Goal: Find specific page/section: Find specific page/section

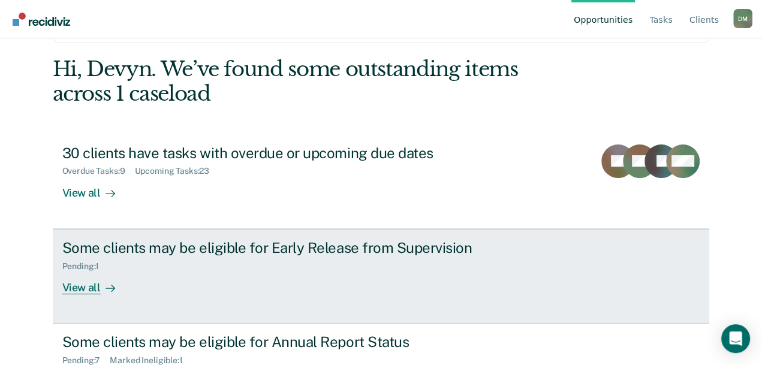
scroll to position [95, 0]
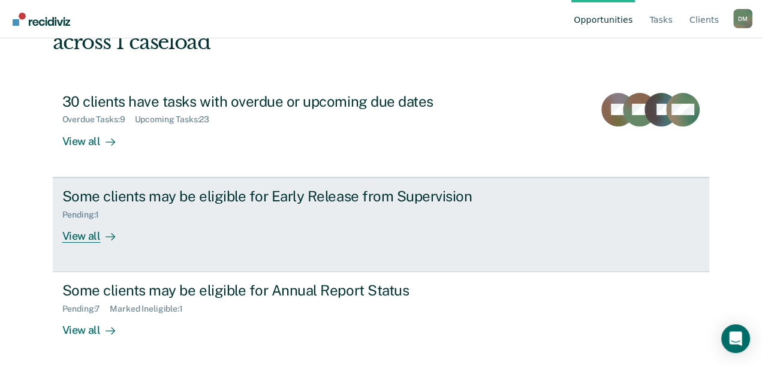
click at [191, 224] on div "Some clients may be eligible for Early Release from Supervision Pending : 1 Vie…" at bounding box center [287, 215] width 450 height 55
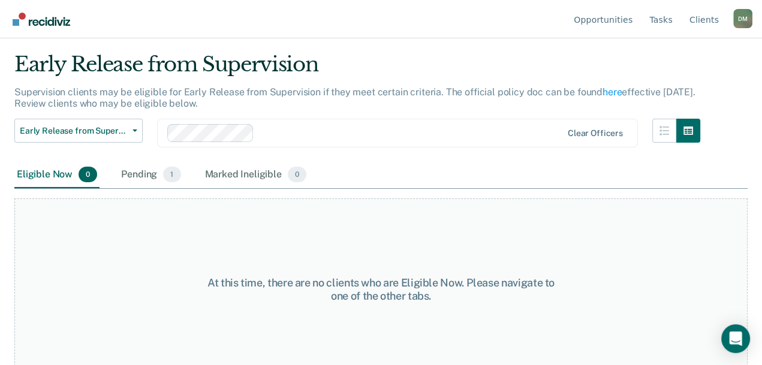
scroll to position [46, 0]
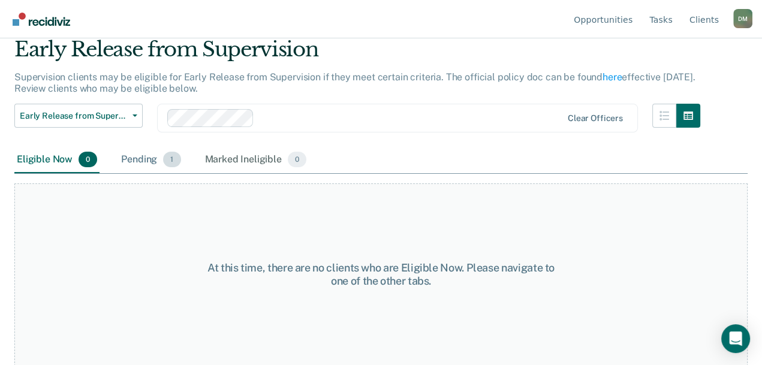
click at [124, 161] on div "Pending 1" at bounding box center [151, 160] width 64 height 26
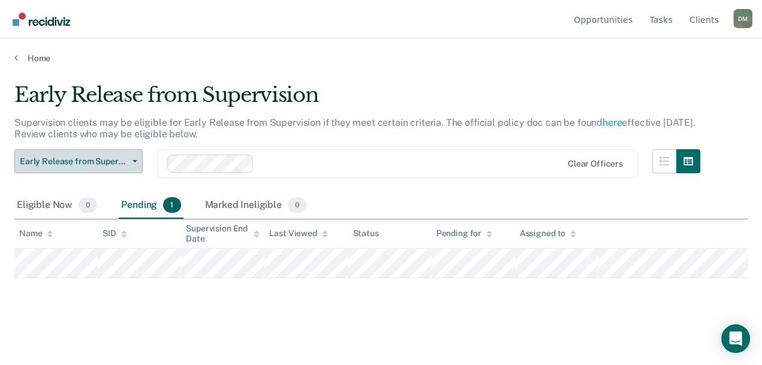
scroll to position [0, 0]
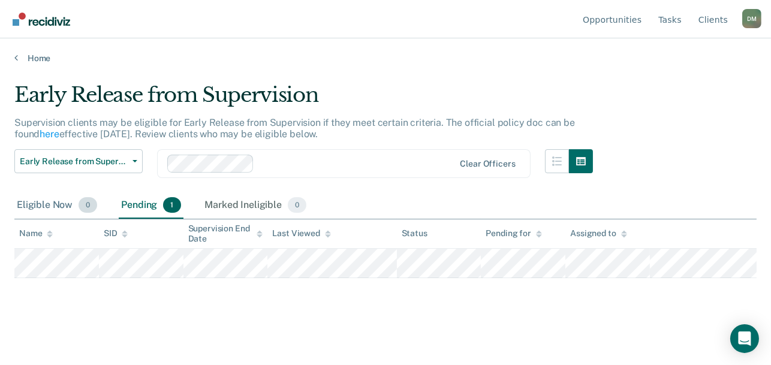
click at [37, 204] on div "Eligible Now 0" at bounding box center [56, 205] width 85 height 26
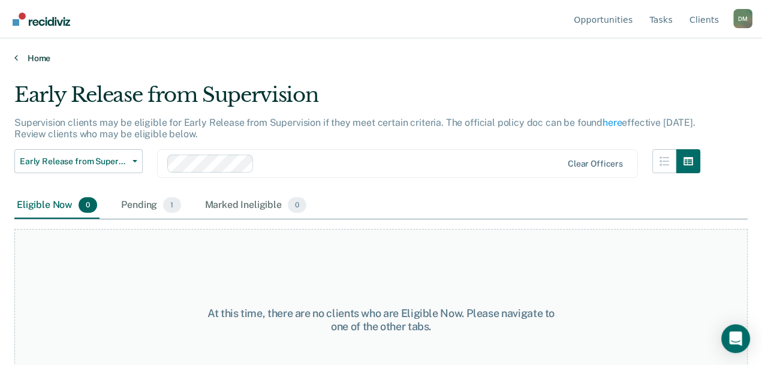
click at [29, 56] on link "Home" at bounding box center [380, 58] width 733 height 11
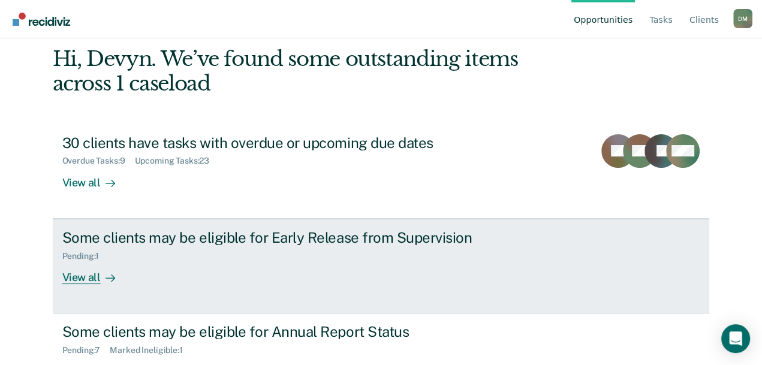
scroll to position [95, 0]
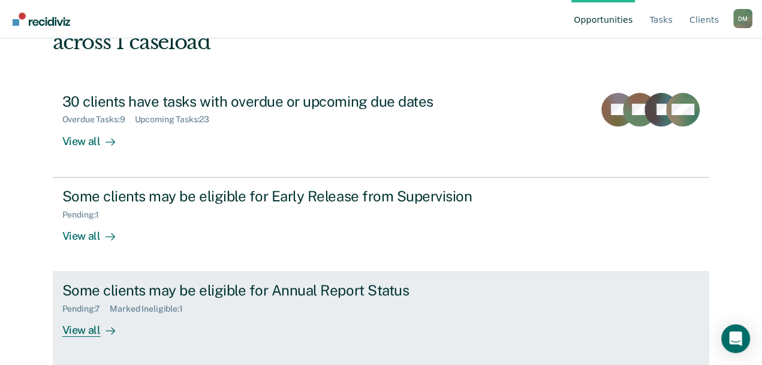
click at [326, 299] on div "Pending : 7 Marked Ineligible : 1" at bounding box center [272, 306] width 421 height 15
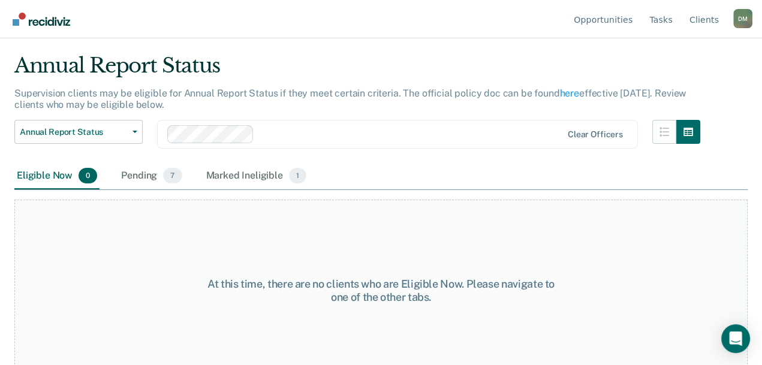
scroll to position [46, 0]
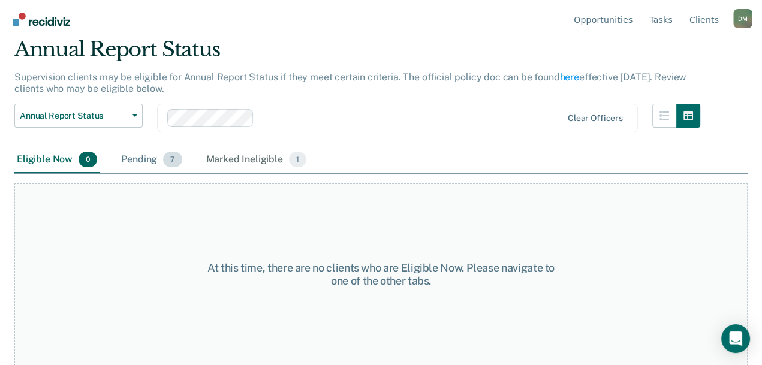
click at [150, 156] on div "Pending 7" at bounding box center [151, 160] width 65 height 26
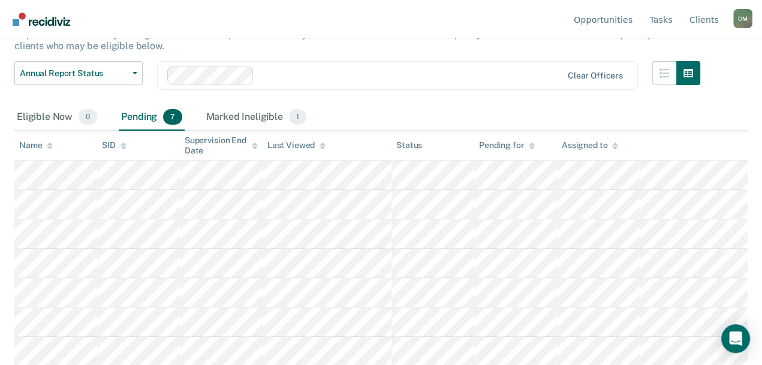
scroll to position [0, 0]
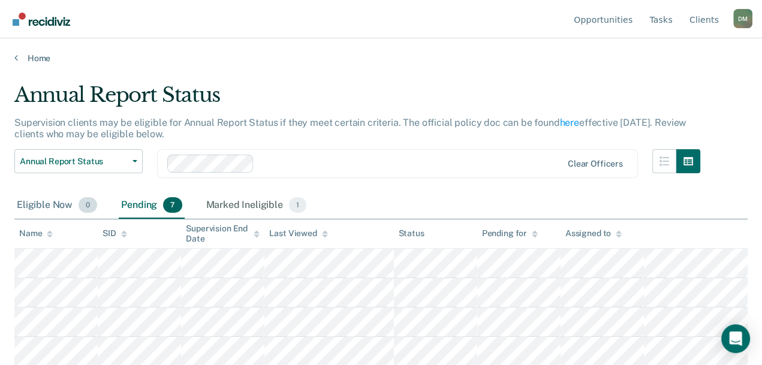
click at [26, 204] on div "Eligible Now 0" at bounding box center [56, 205] width 85 height 26
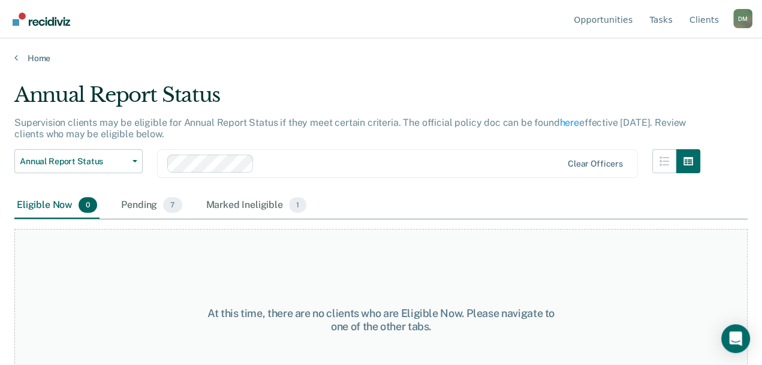
click at [744, 23] on div "D M" at bounding box center [742, 18] width 19 height 19
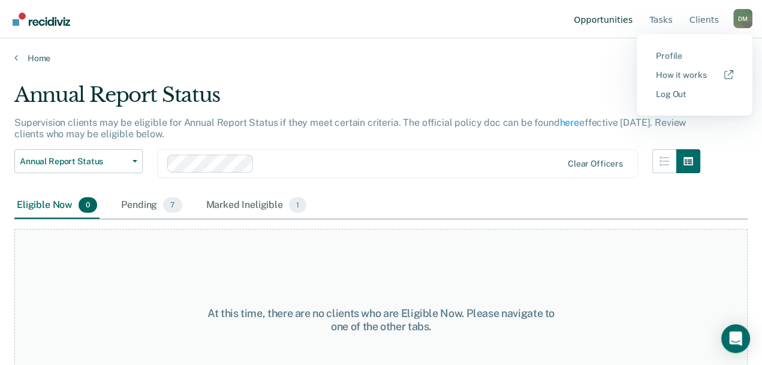
click at [622, 21] on link "Opportunities" at bounding box center [603, 19] width 64 height 38
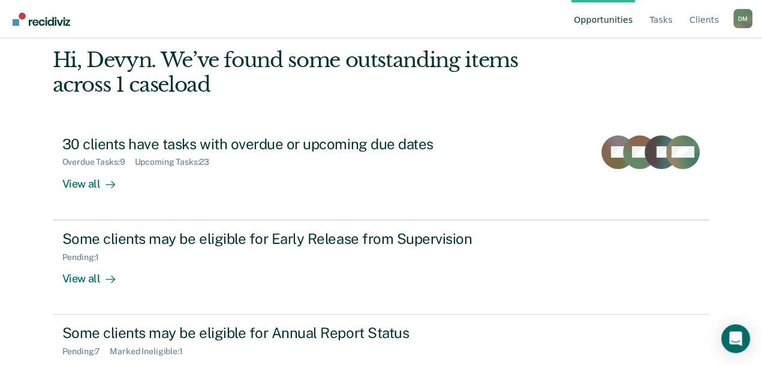
scroll to position [95, 0]
